Goal: Complete application form

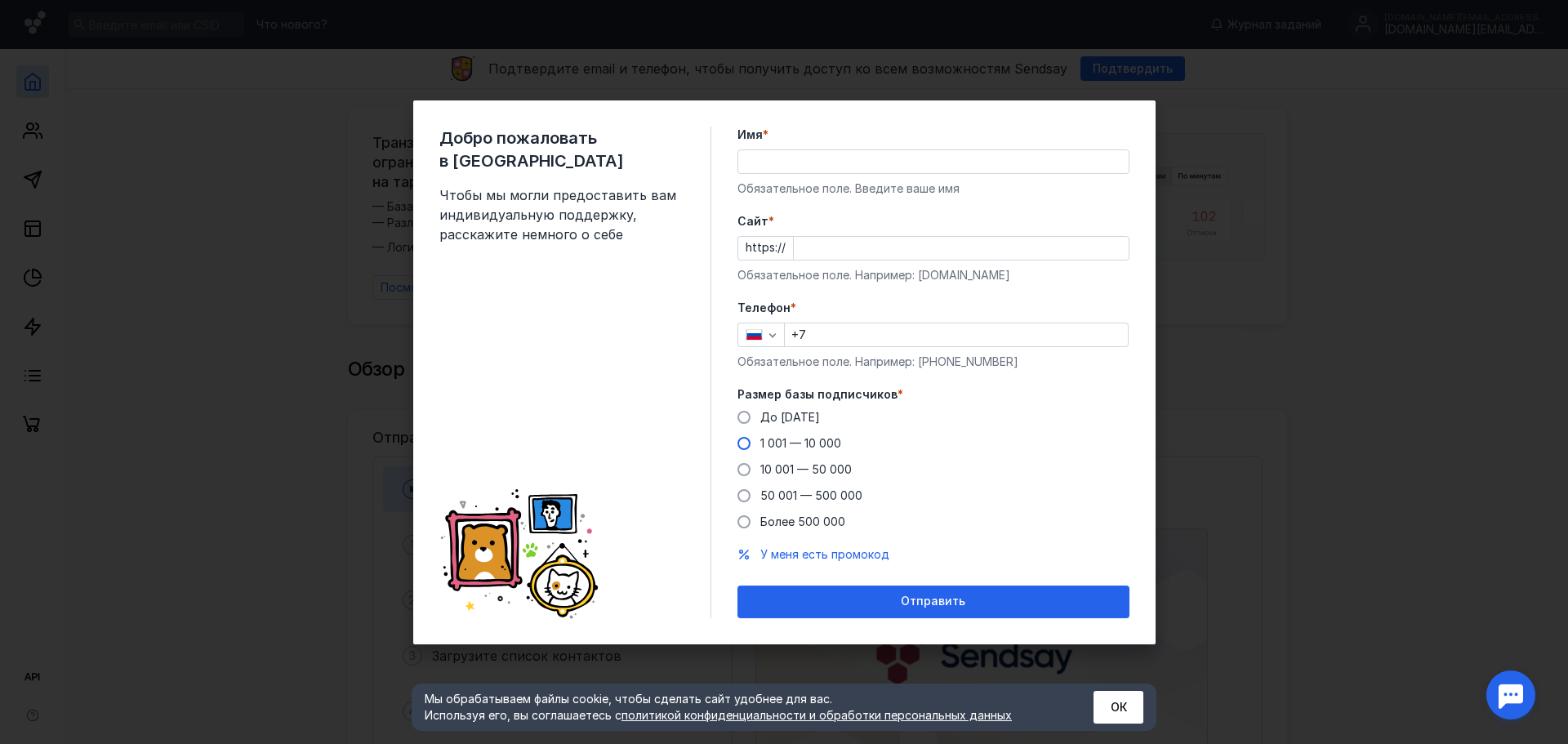
click at [748, 445] on span at bounding box center [743, 443] width 13 height 13
click at [0, 0] on input "1 001 — 10 000" at bounding box center [0, 0] width 0 height 0
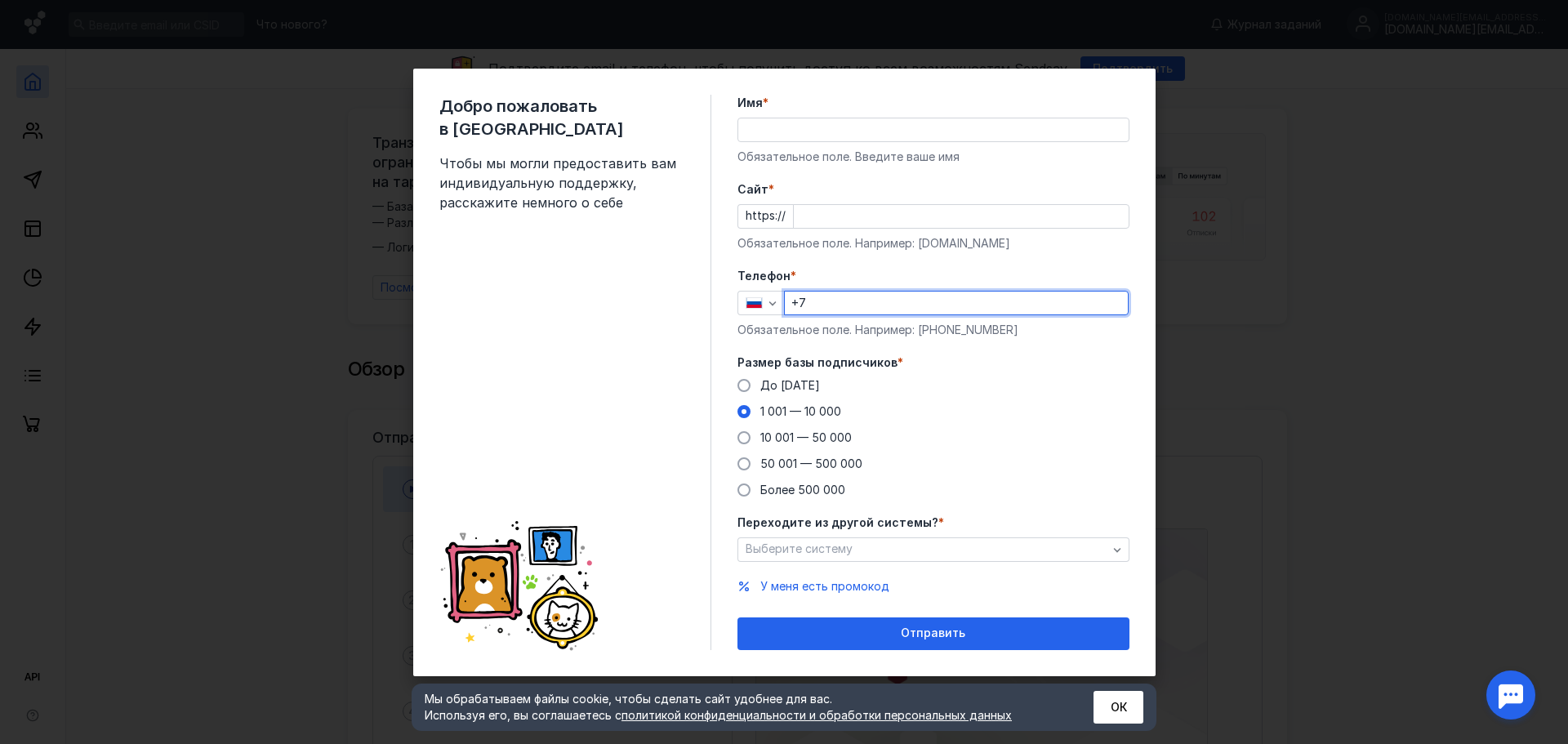
click at [823, 298] on input "+7" at bounding box center [956, 303] width 343 height 23
type input "[PHONE_NUMBER]"
click at [985, 126] on input "Имя *" at bounding box center [933, 129] width 391 height 23
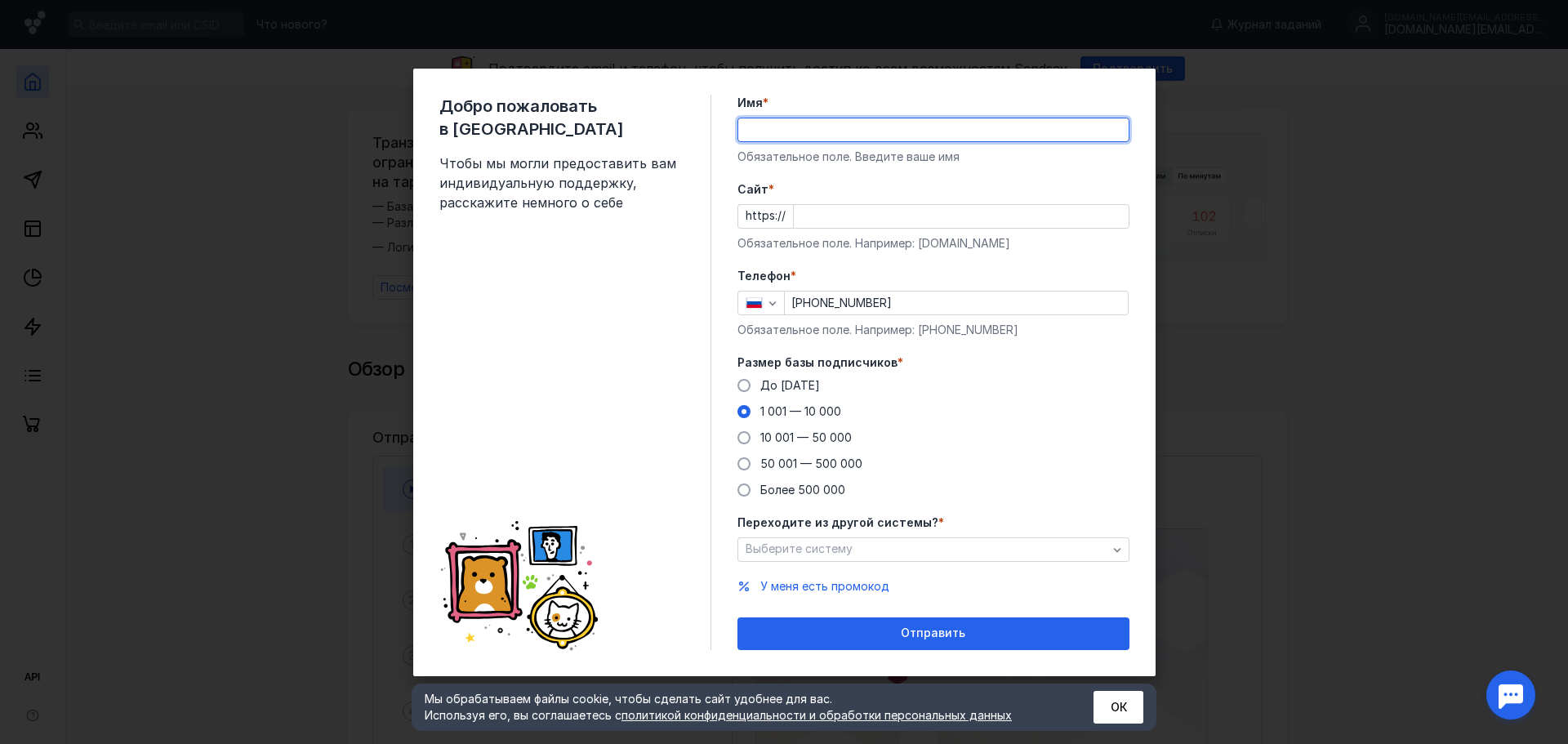
type input "[MEDICAL_DATA][PERSON_NAME]"
click at [822, 213] on input "Cайт *" at bounding box center [961, 216] width 335 height 23
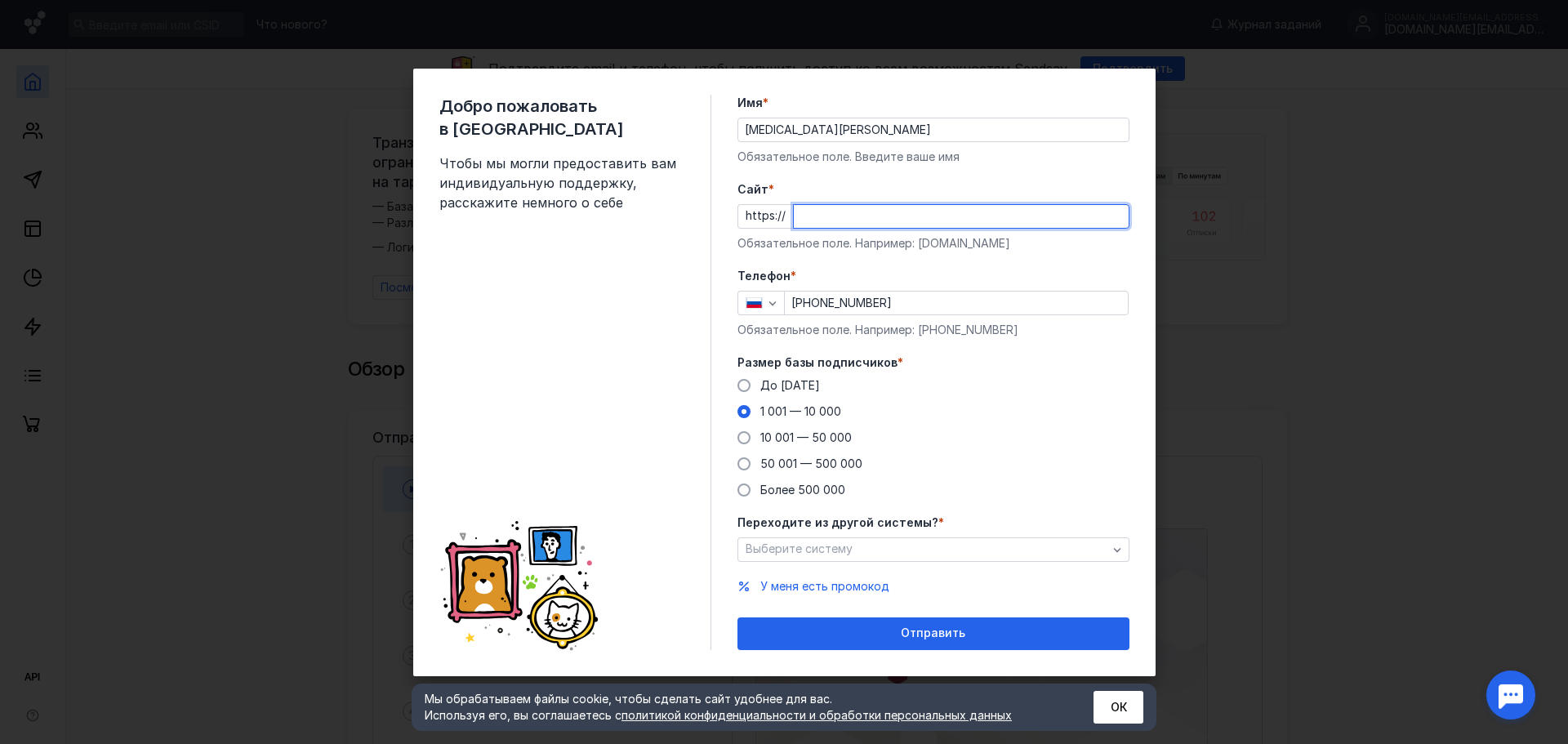
paste input "[DOMAIN_NAME]"
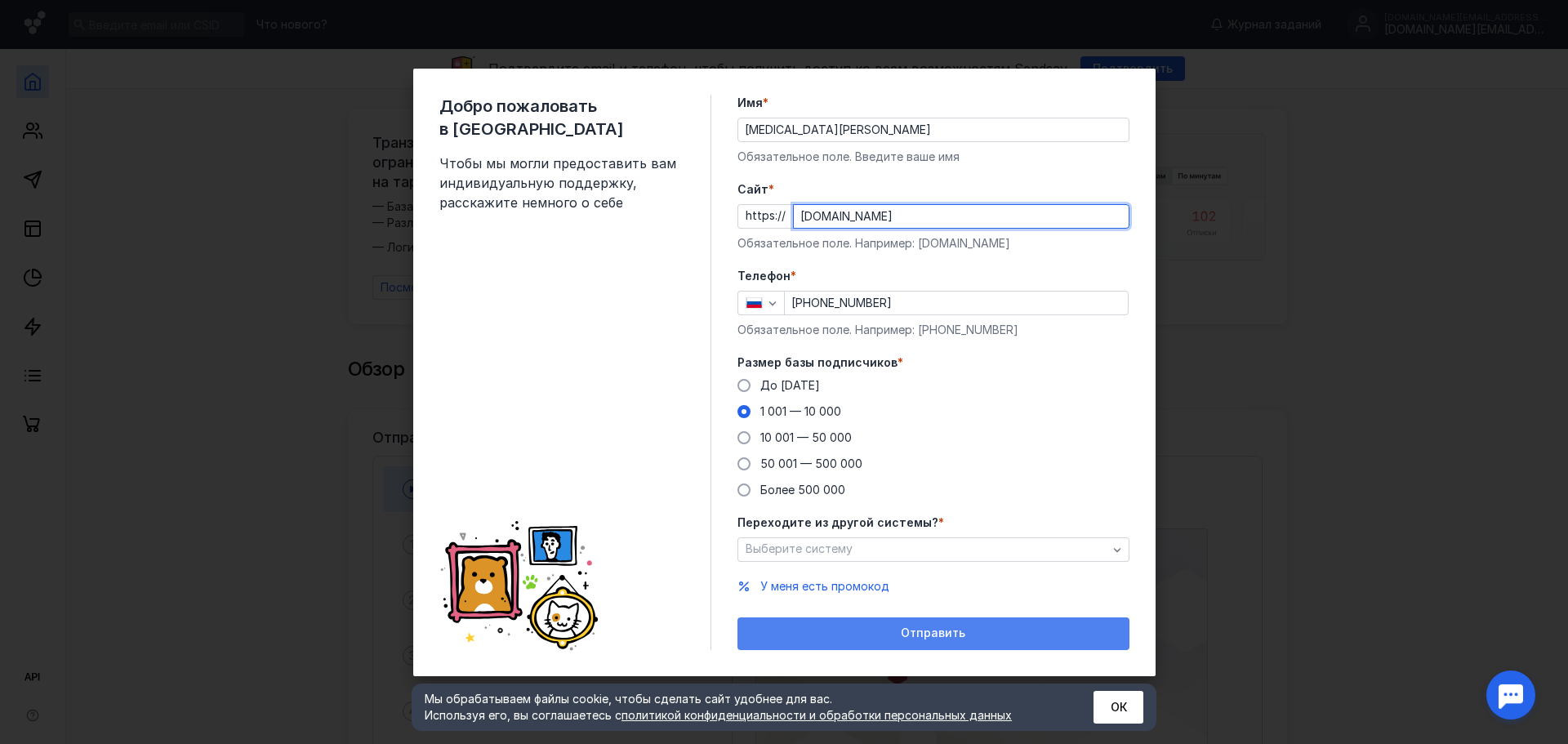
type input "[DOMAIN_NAME]"
click at [898, 625] on div "Отправить" at bounding box center [932, 634] width 392 height 33
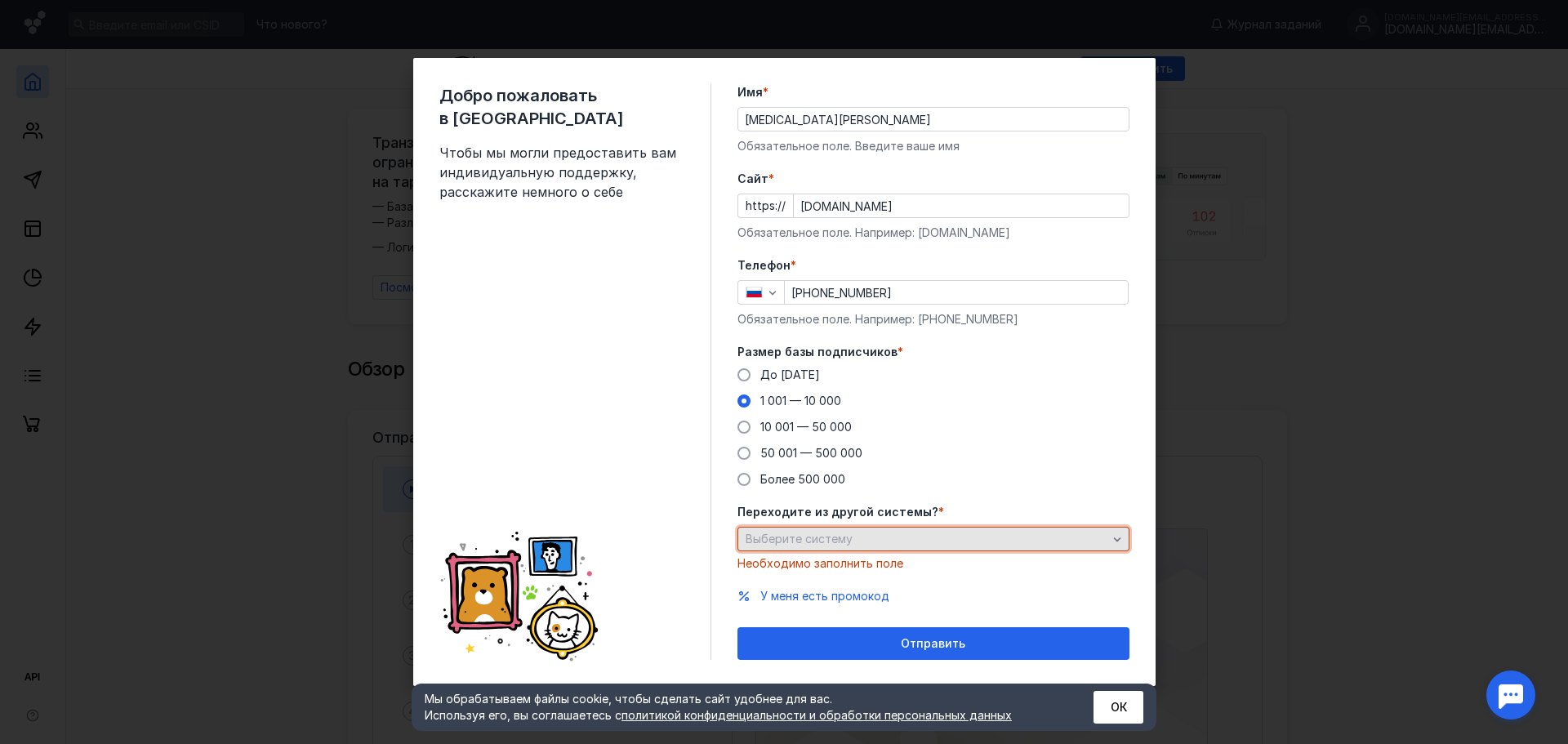
click at [763, 545] on span "Выберите систему" at bounding box center [799, 539] width 107 height 14
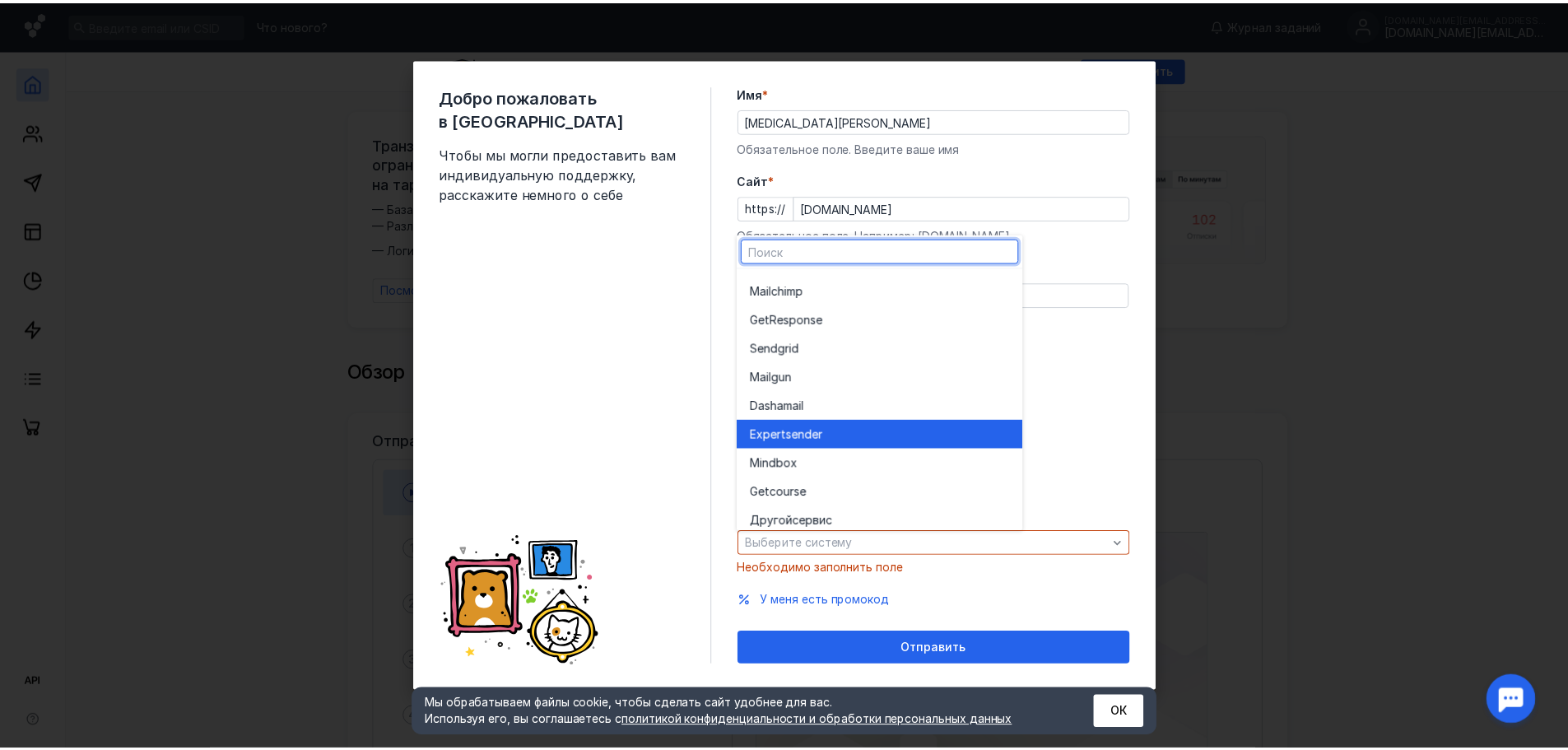
scroll to position [90, 0]
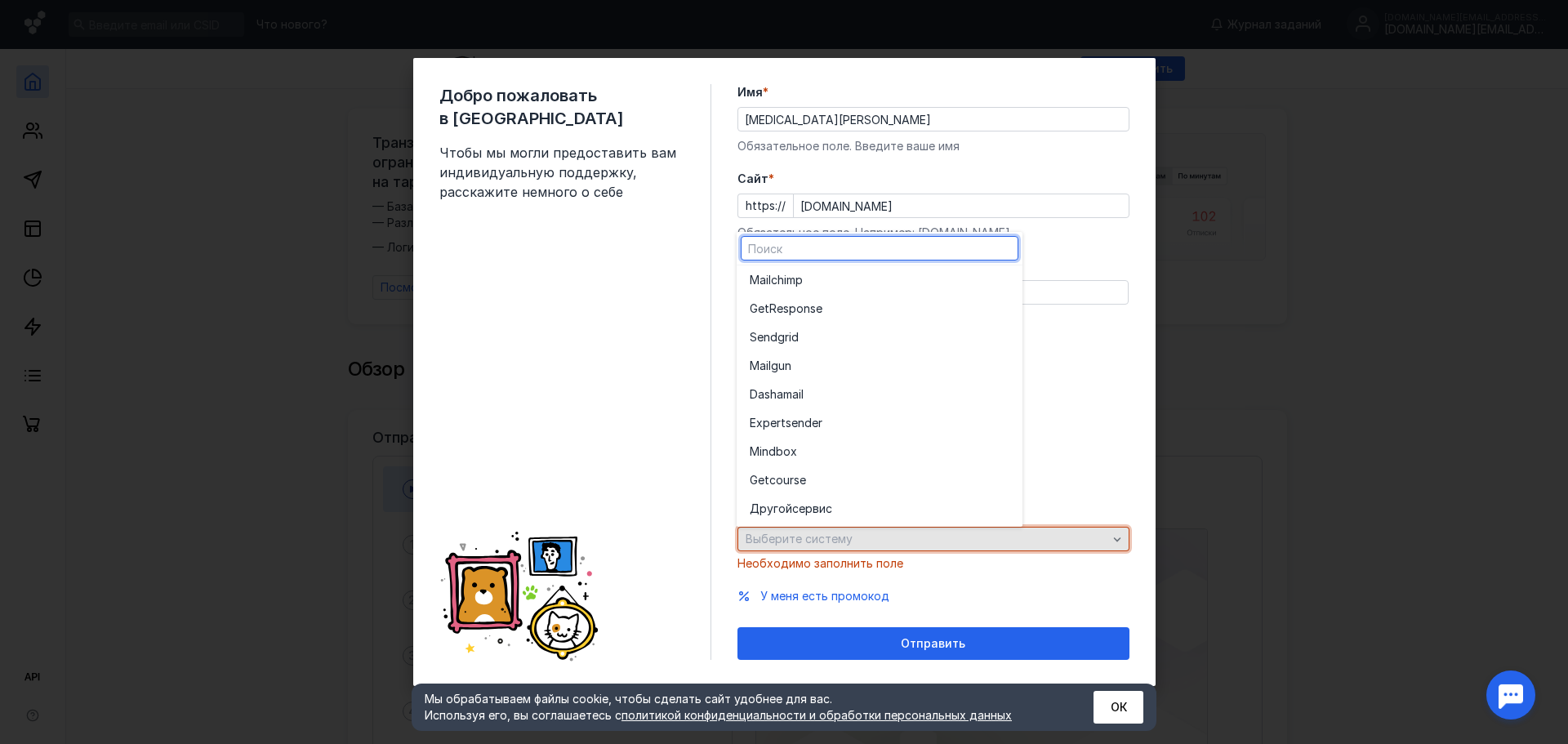
click at [1095, 530] on div "Выберите систему" at bounding box center [932, 539] width 392 height 24
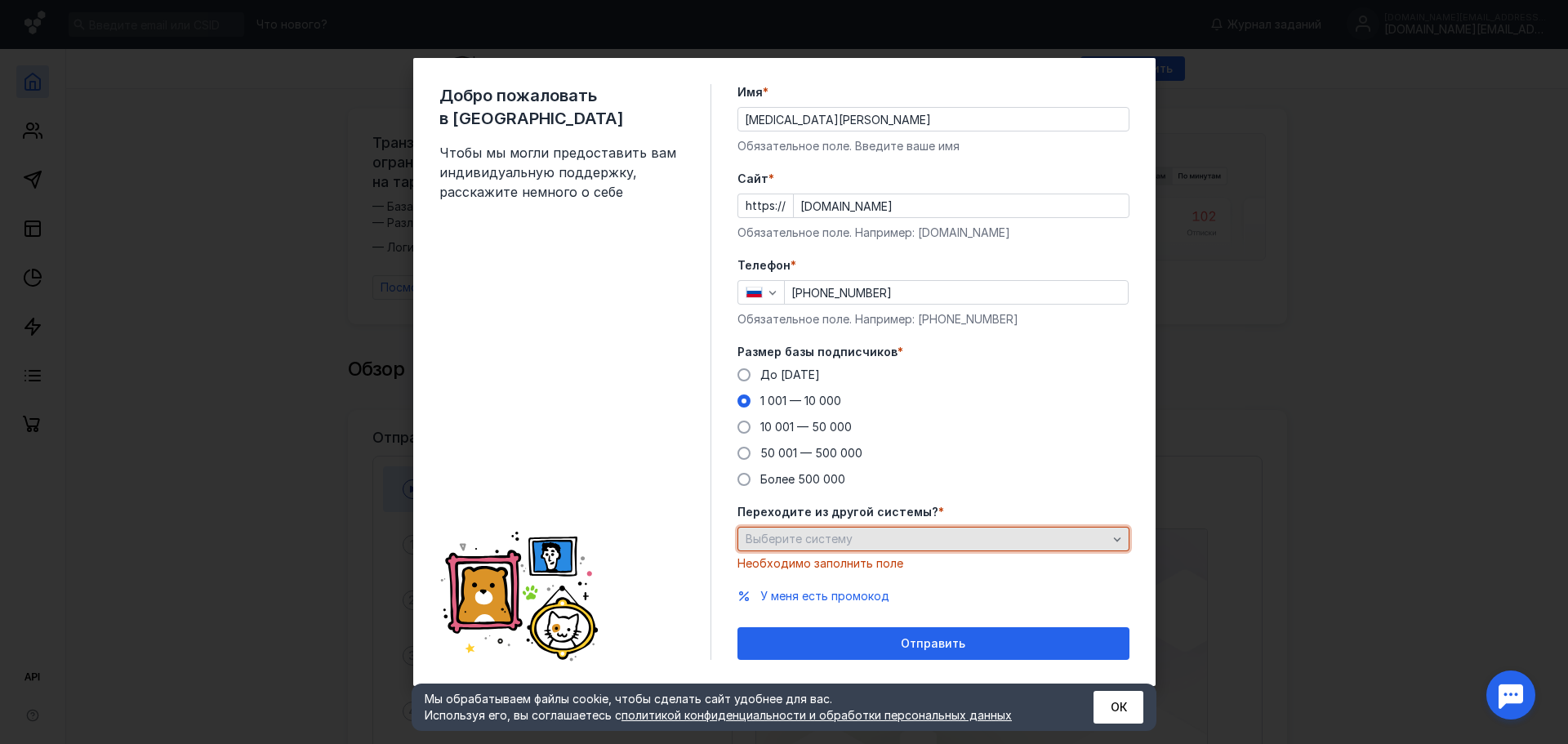
click at [832, 536] on span "Выберите систему" at bounding box center [799, 538] width 107 height 14
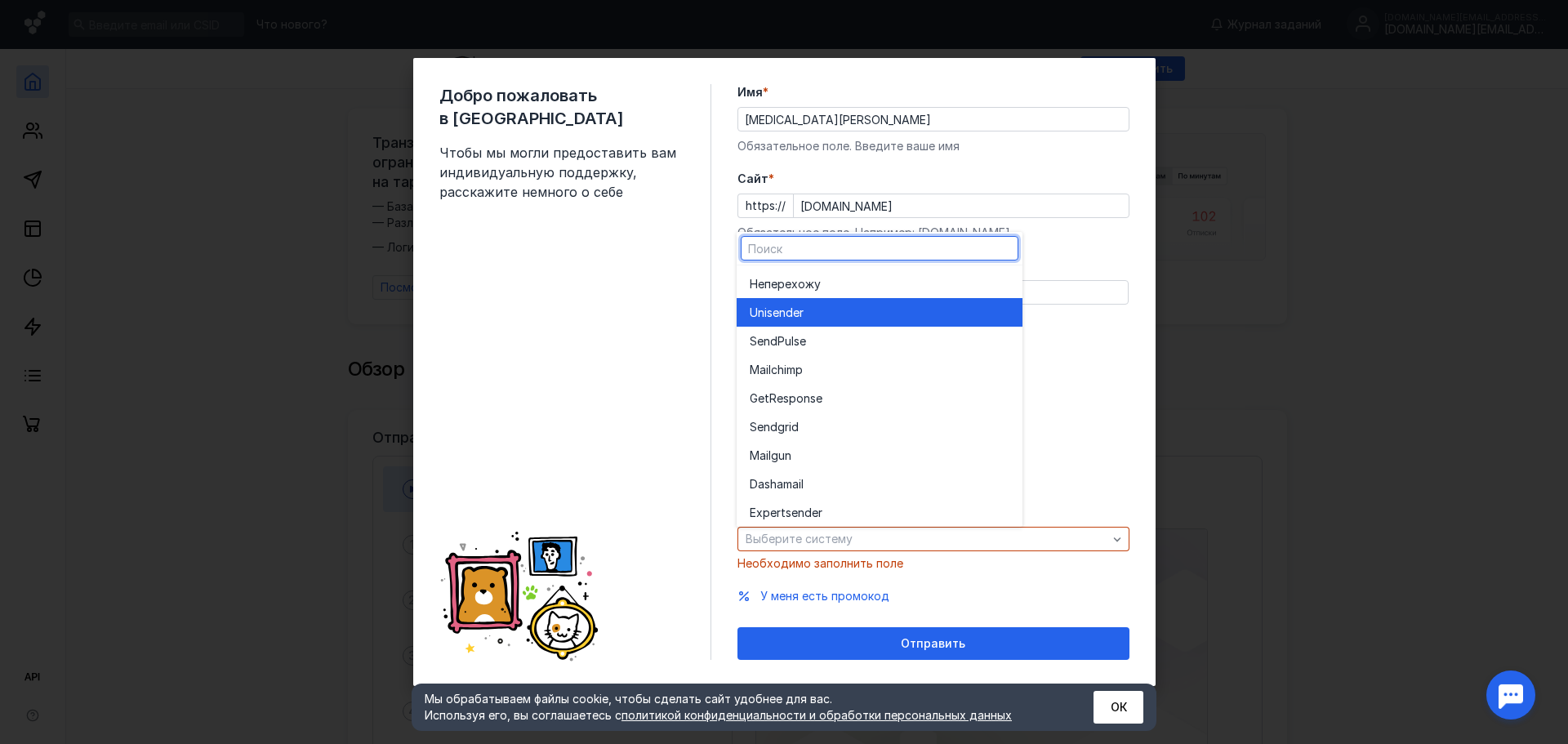
click at [816, 316] on div "Unisende r" at bounding box center [879, 313] width 260 height 16
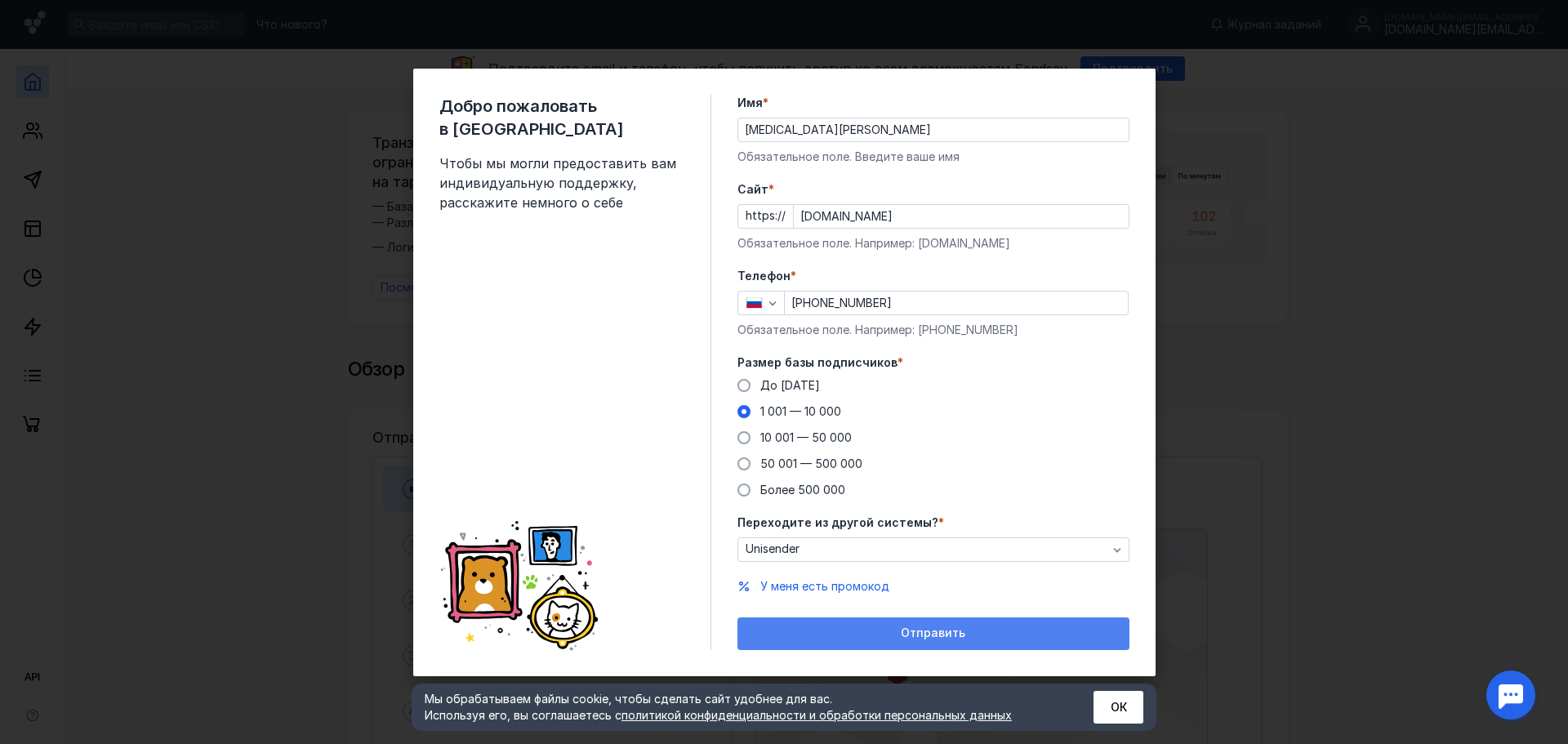
click at [820, 634] on div "Отправить" at bounding box center [933, 633] width 376 height 14
